Goal: Information Seeking & Learning: Learn about a topic

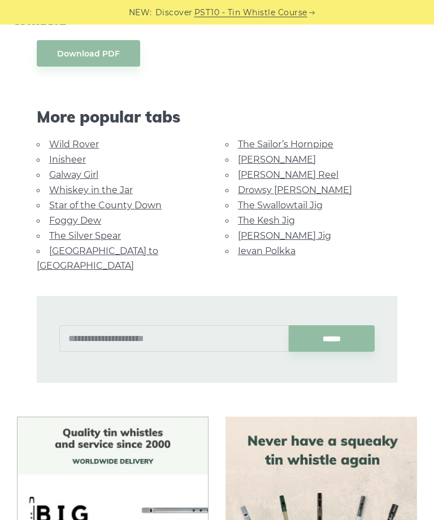
scroll to position [600, 0]
click at [71, 155] on link "Inisheer" at bounding box center [67, 159] width 37 height 11
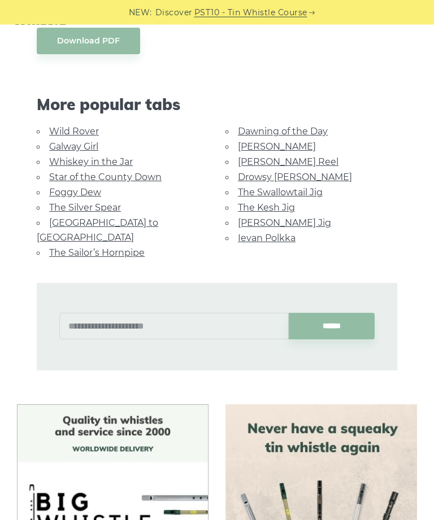
scroll to position [746, 0]
click at [136, 217] on link "[GEOGRAPHIC_DATA] to [GEOGRAPHIC_DATA]" at bounding box center [97, 229] width 121 height 25
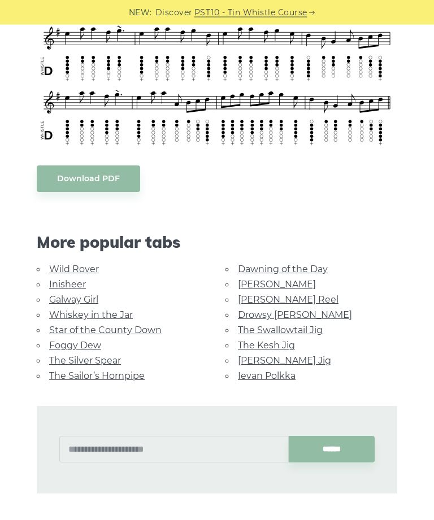
scroll to position [463, 0]
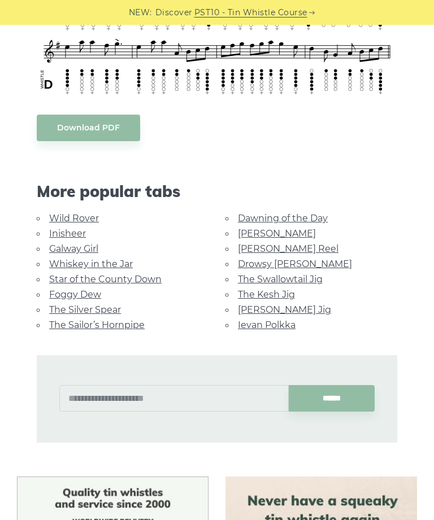
click at [263, 228] on link "[PERSON_NAME]" at bounding box center [277, 233] width 78 height 11
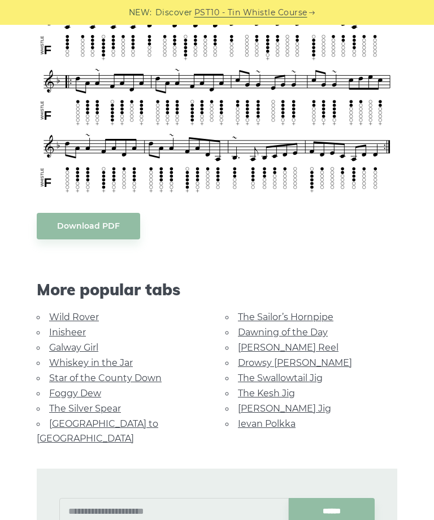
scroll to position [460, 0]
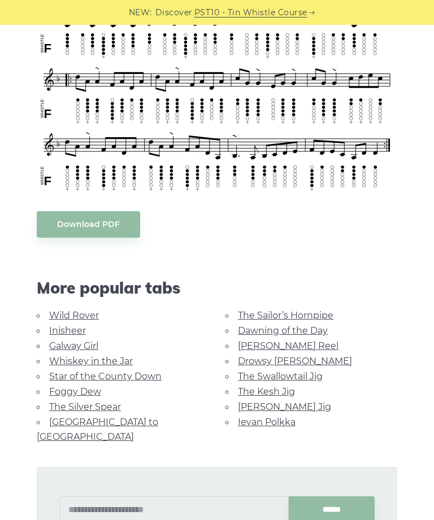
click at [271, 386] on link "The Kesh Jig" at bounding box center [266, 391] width 57 height 11
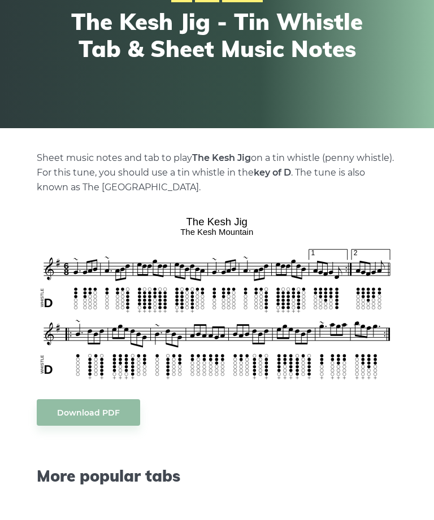
scroll to position [130, 0]
